Goal: Use online tool/utility

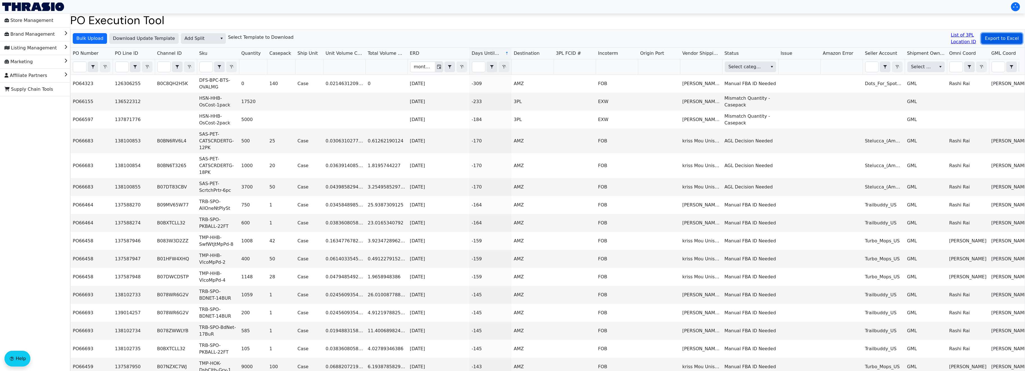
click at [996, 39] on span "Export to Excel" at bounding box center [1002, 38] width 34 height 7
